Goal: Find specific page/section: Find specific page/section

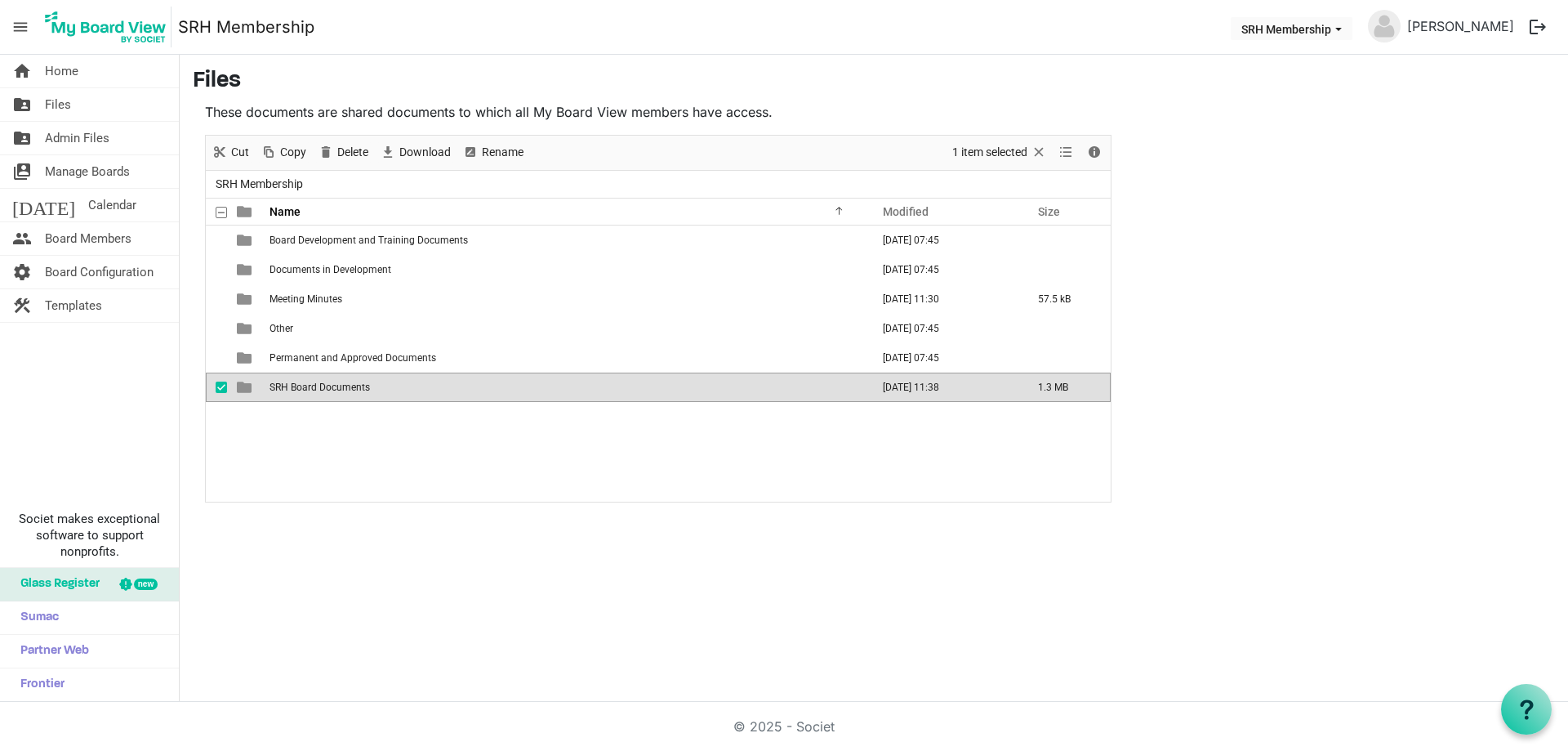
click at [217, 388] on span "checkbox" at bounding box center [221, 387] width 11 height 11
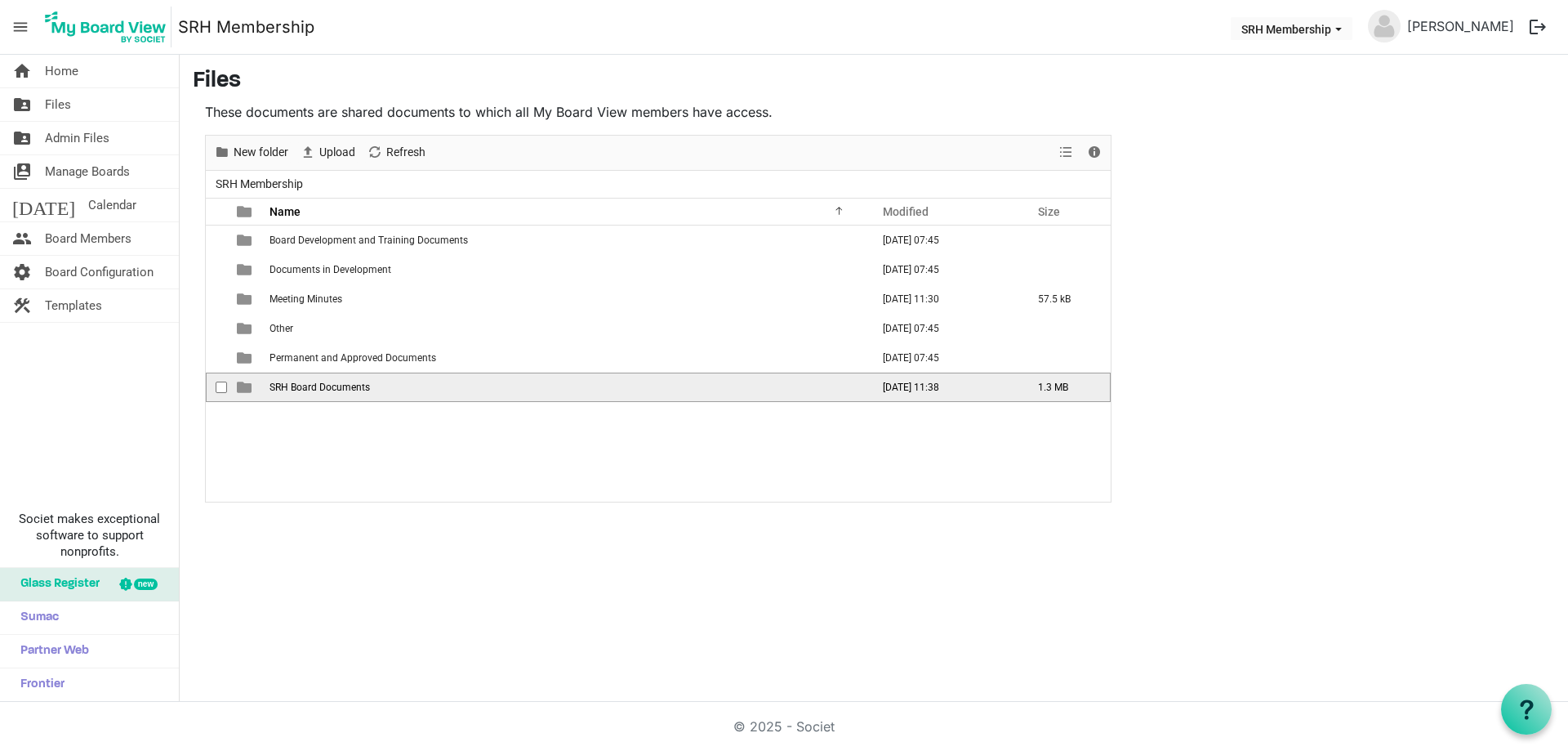
click at [405, 390] on td "SRH Board Documents" at bounding box center [565, 387] width 601 height 29
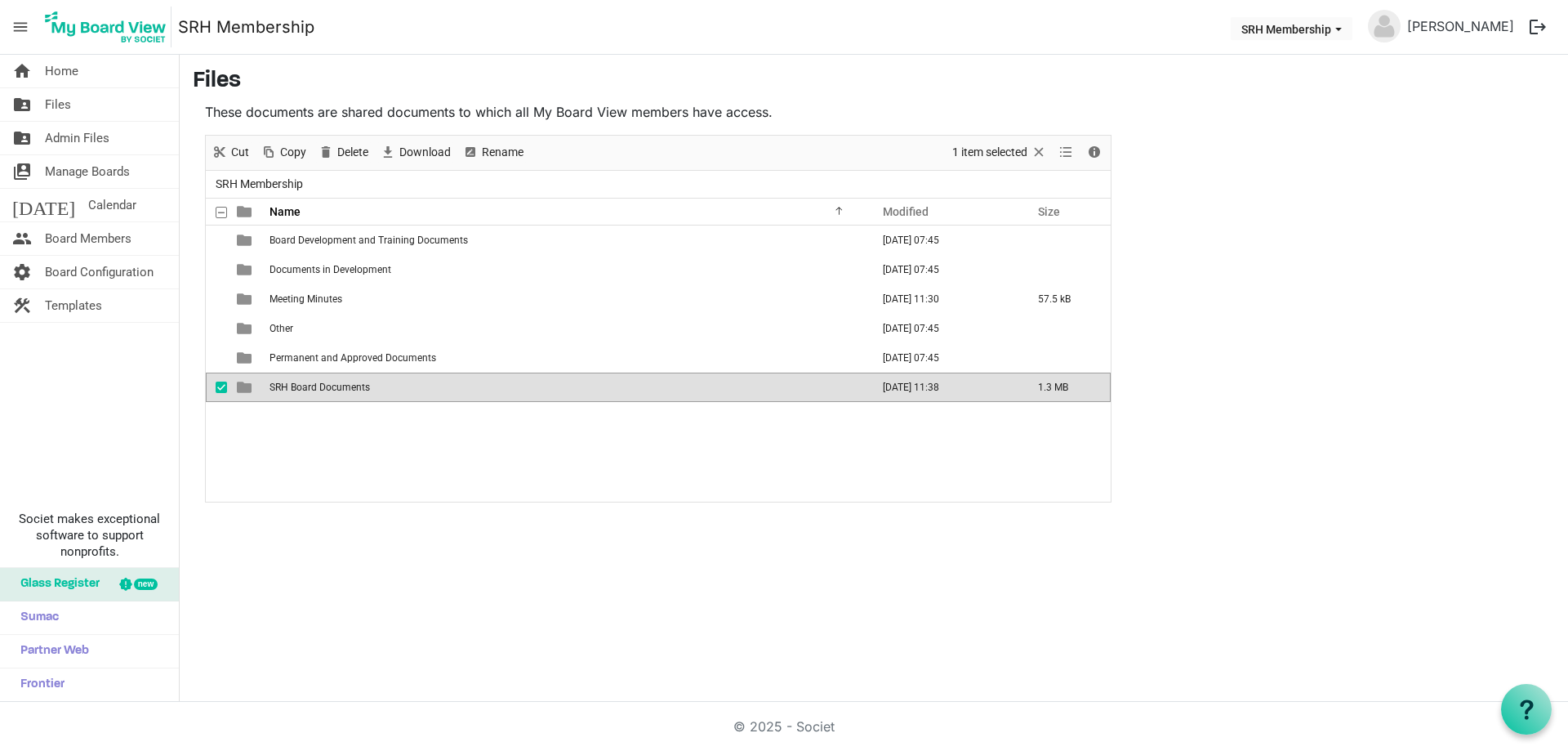
click at [405, 390] on td "SRH Board Documents" at bounding box center [565, 387] width 601 height 29
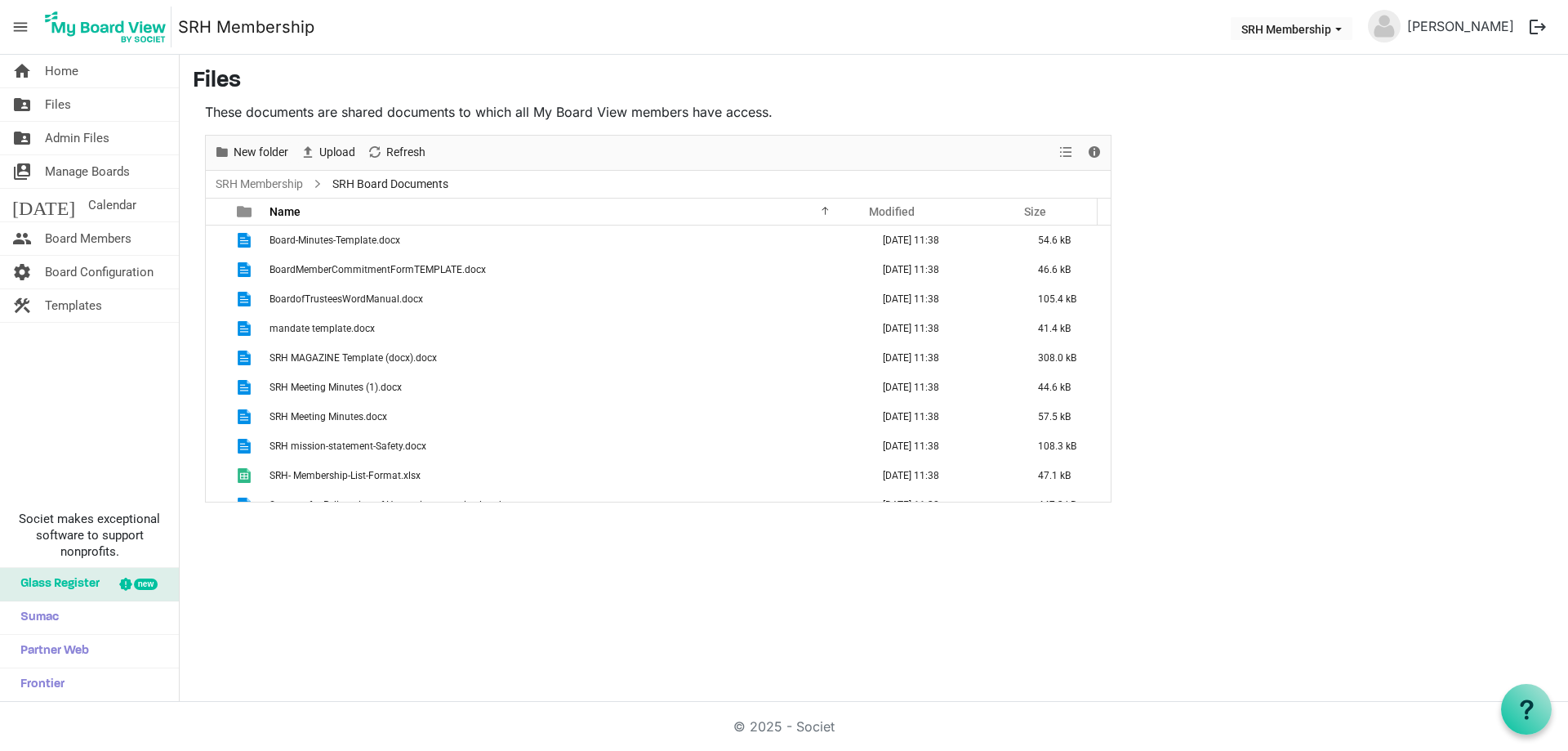
click at [452, 623] on div "home Home folder_shared Files folder_shared Admin Files switch_account Manage B…" at bounding box center [784, 378] width 1568 height 647
click at [59, 73] on span "Home" at bounding box center [62, 71] width 34 height 33
click at [50, 73] on span "Home" at bounding box center [62, 71] width 34 height 33
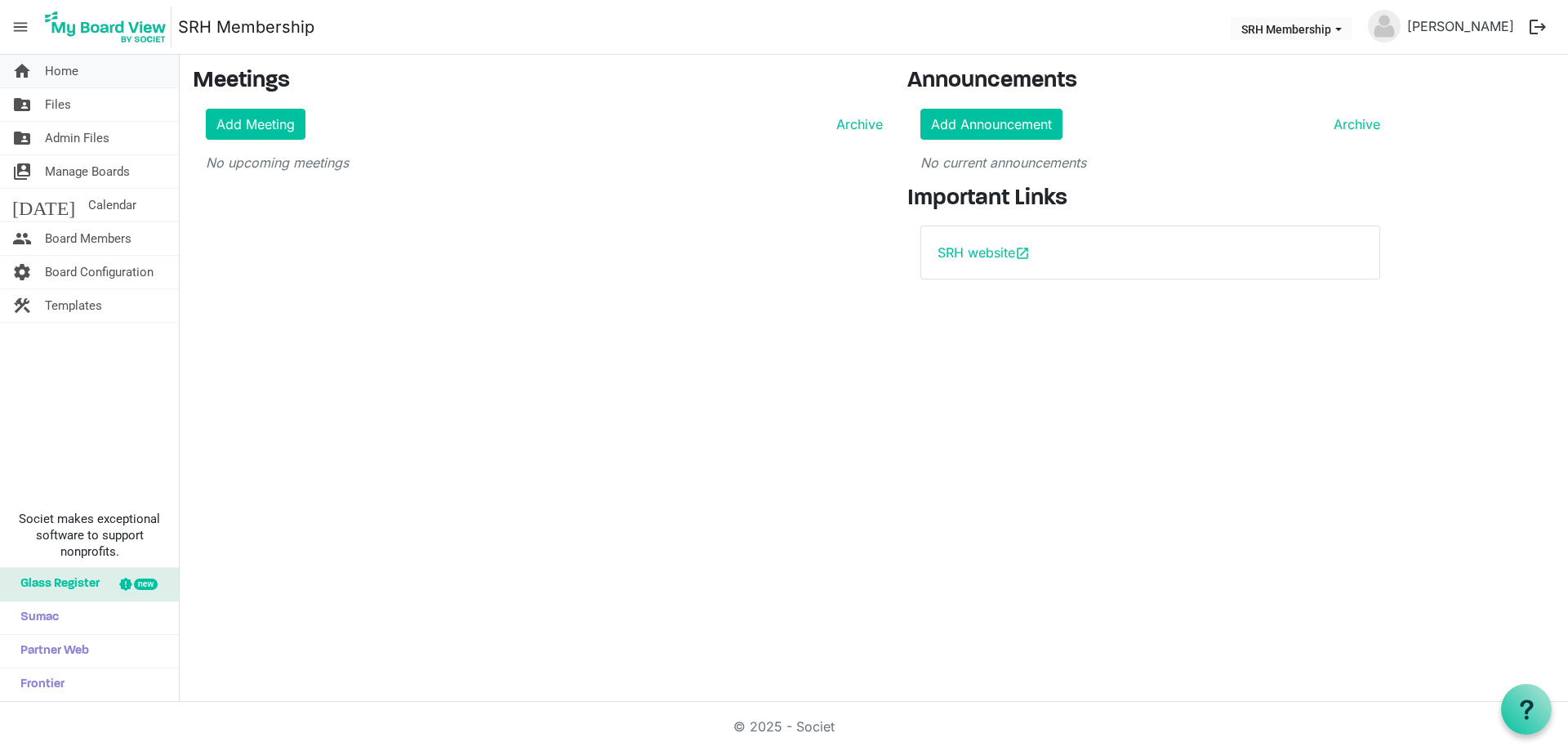
click at [58, 73] on span "Home" at bounding box center [62, 71] width 34 height 33
